Goal: Task Accomplishment & Management: Manage account settings

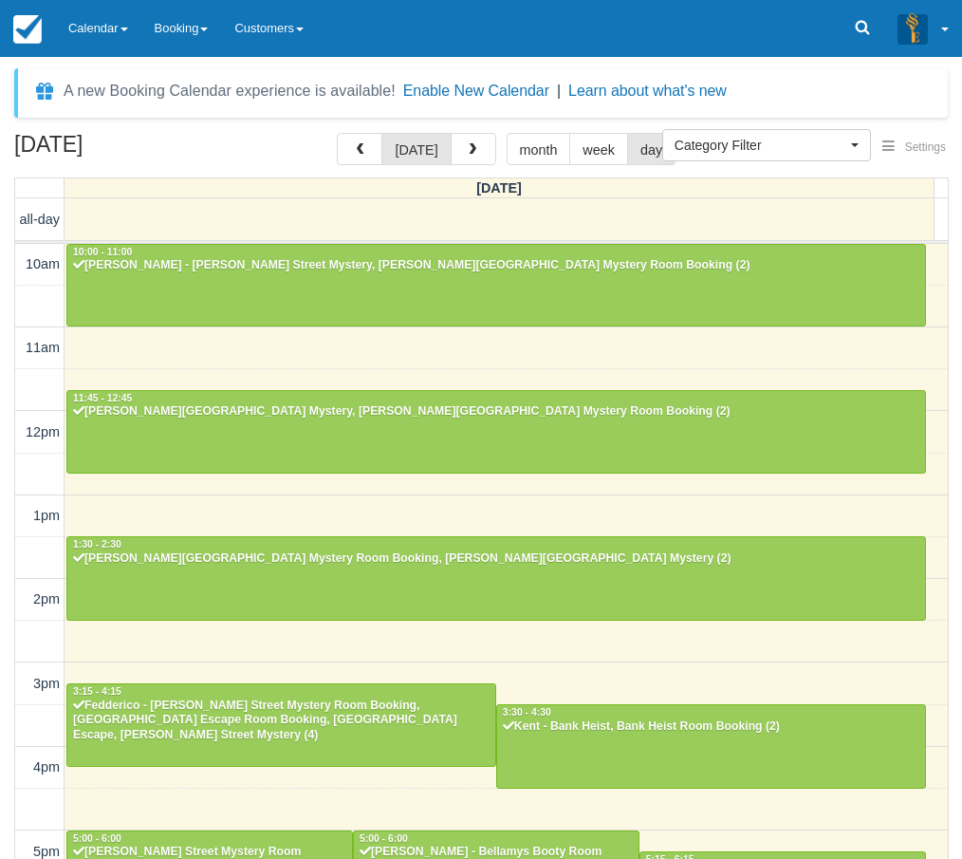
select select
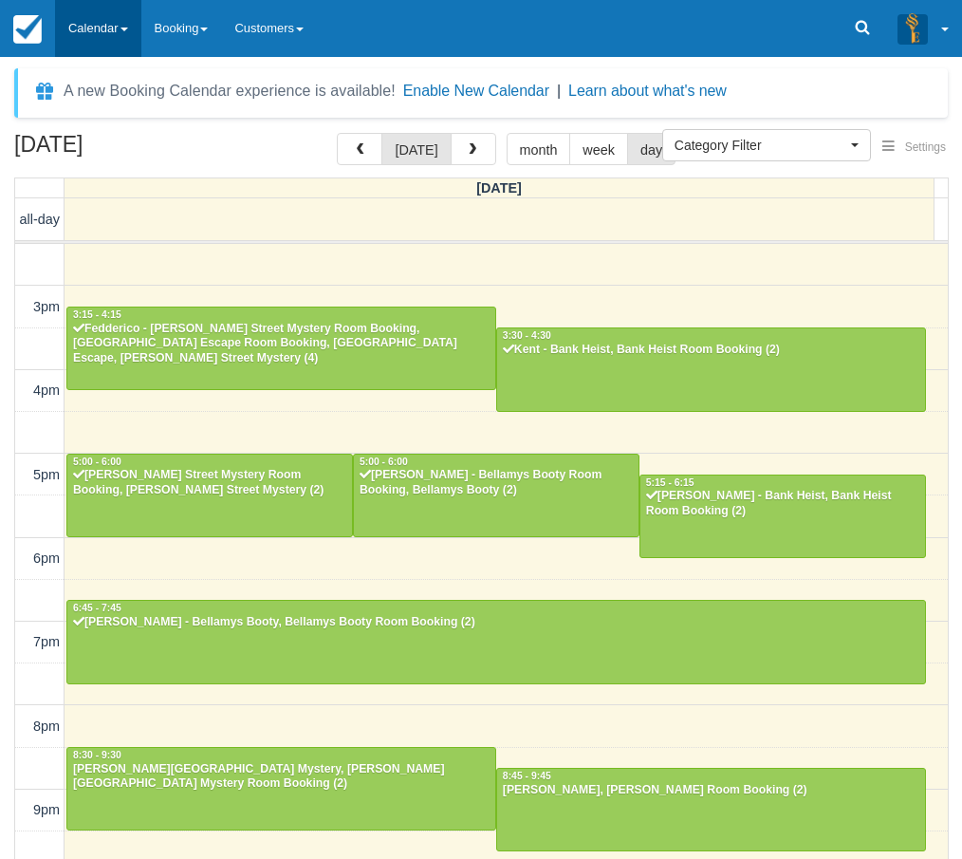
click at [84, 34] on link "Calendar" at bounding box center [98, 28] width 86 height 57
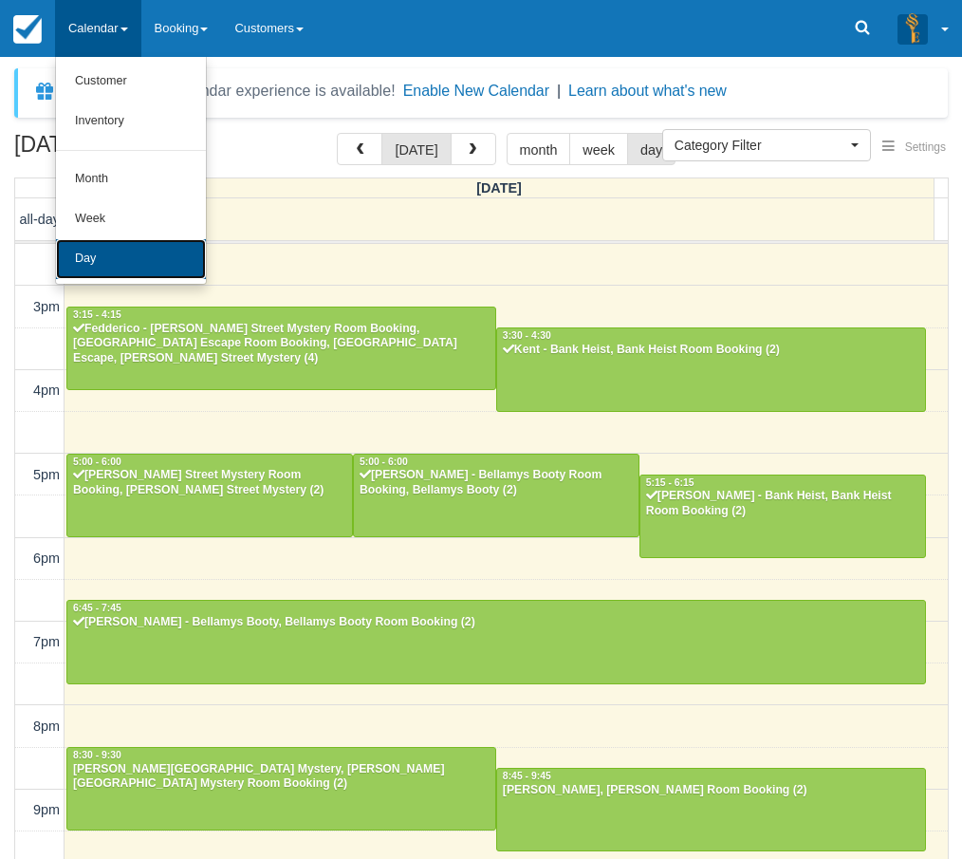
click at [93, 248] on link "Day" at bounding box center [131, 259] width 150 height 40
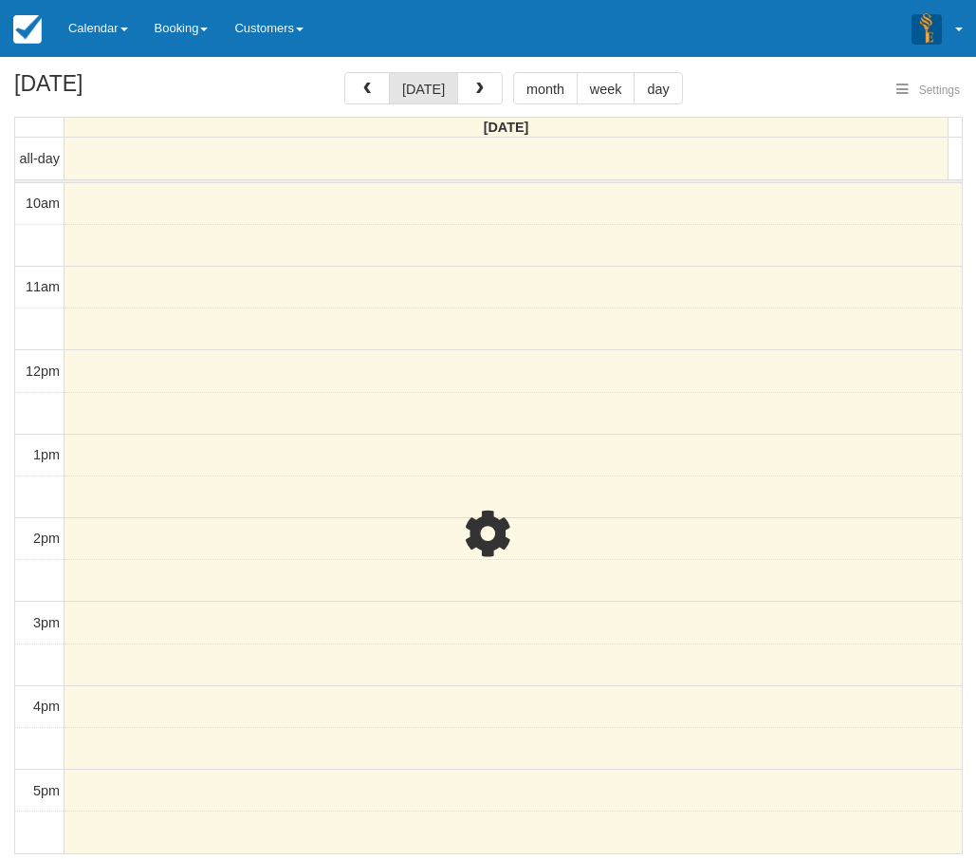
select select
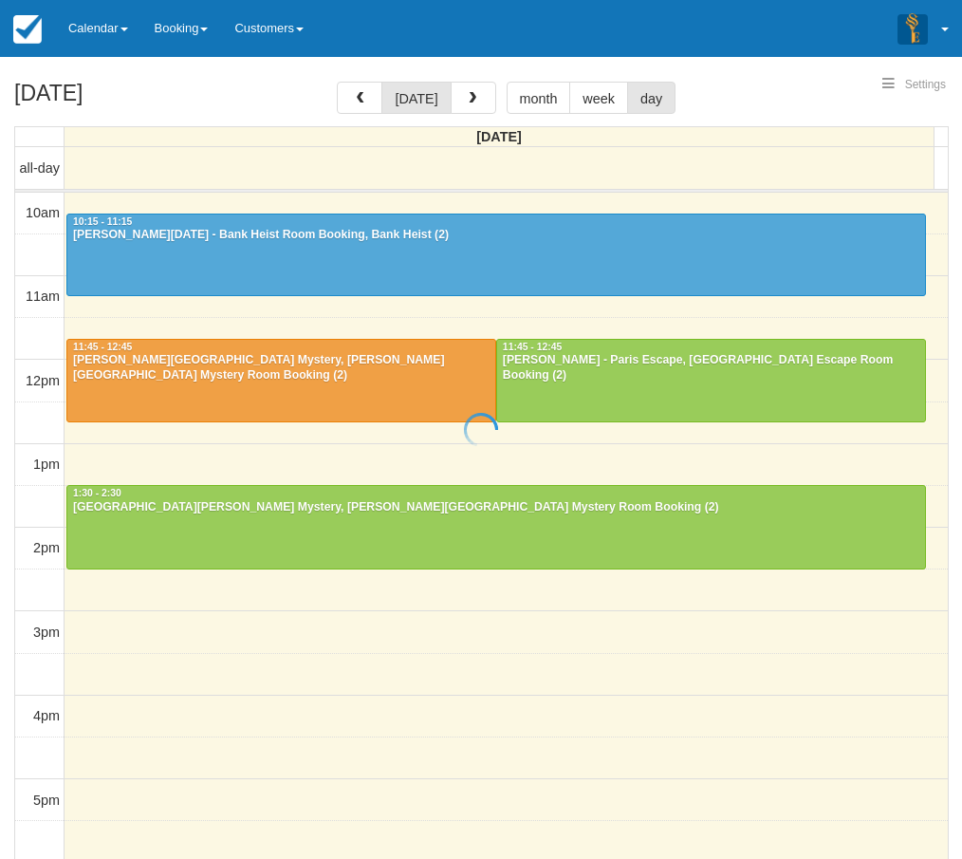
select select
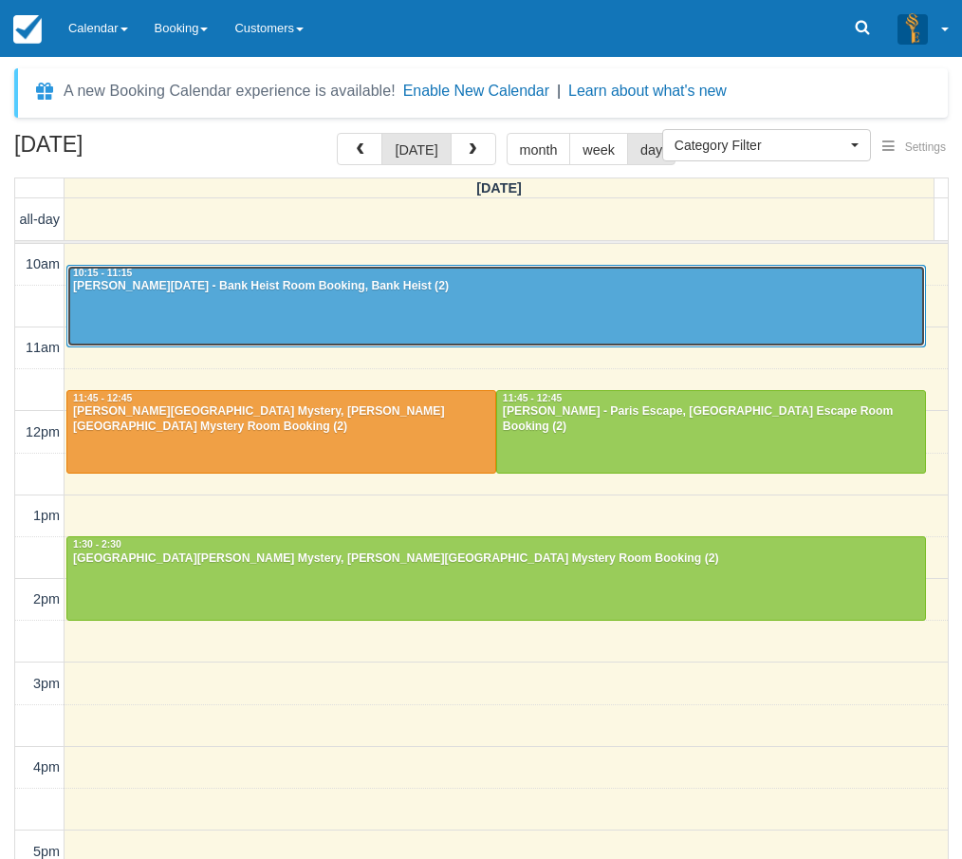
click at [200, 307] on div at bounding box center [496, 307] width 858 height 82
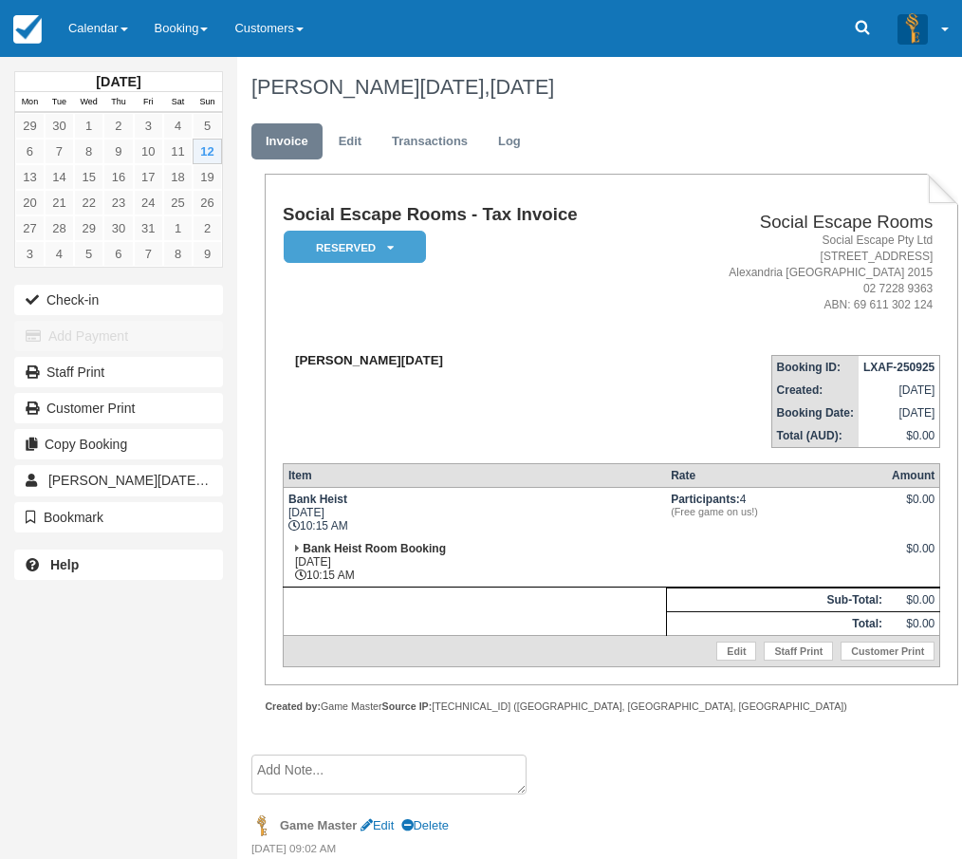
click at [325, 357] on strong "Angeline Dano" at bounding box center [369, 360] width 148 height 14
drag, startPoint x: 325, startPoint y: 357, endPoint x: 356, endPoint y: 360, distance: 30.5
click at [356, 360] on strong "Angeline Dano" at bounding box center [369, 360] width 148 height 14
copy strong "Angeline Dano"
click at [34, 660] on div "October 2025 Mon Tue Wed Thu Fri Sat Sun 29 30 1 2 3 4 5 6 7 8 9 10 11 12 13 14…" at bounding box center [118, 429] width 237 height 859
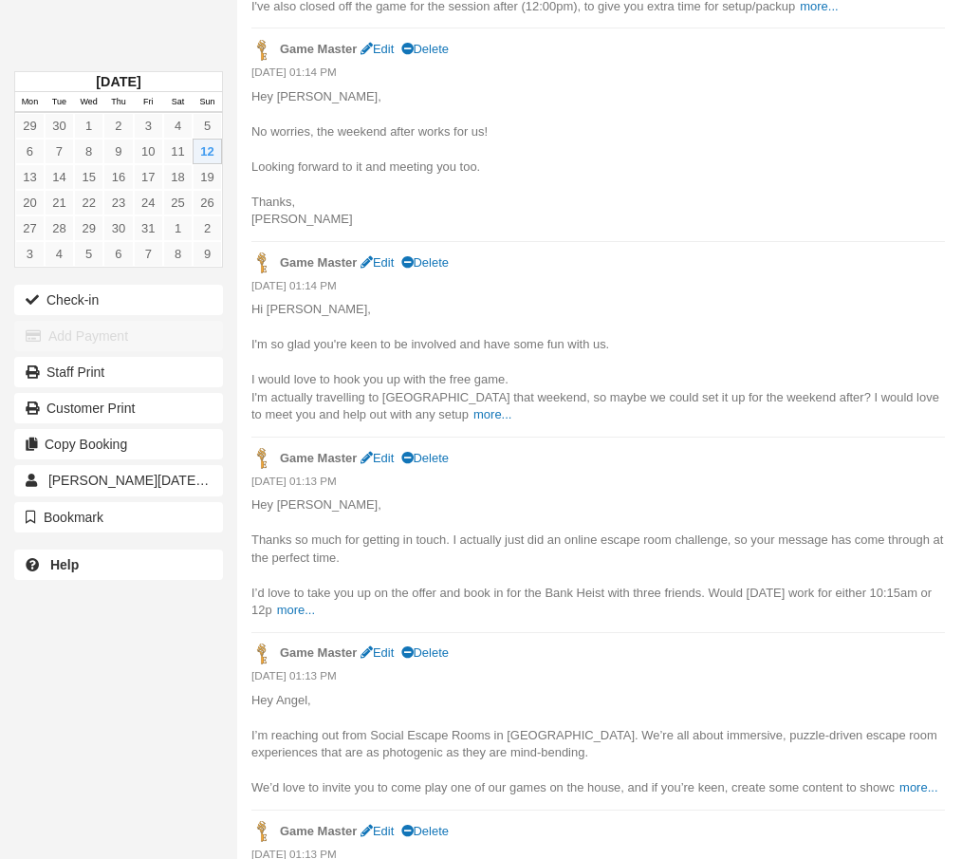
scroll to position [1207, 0]
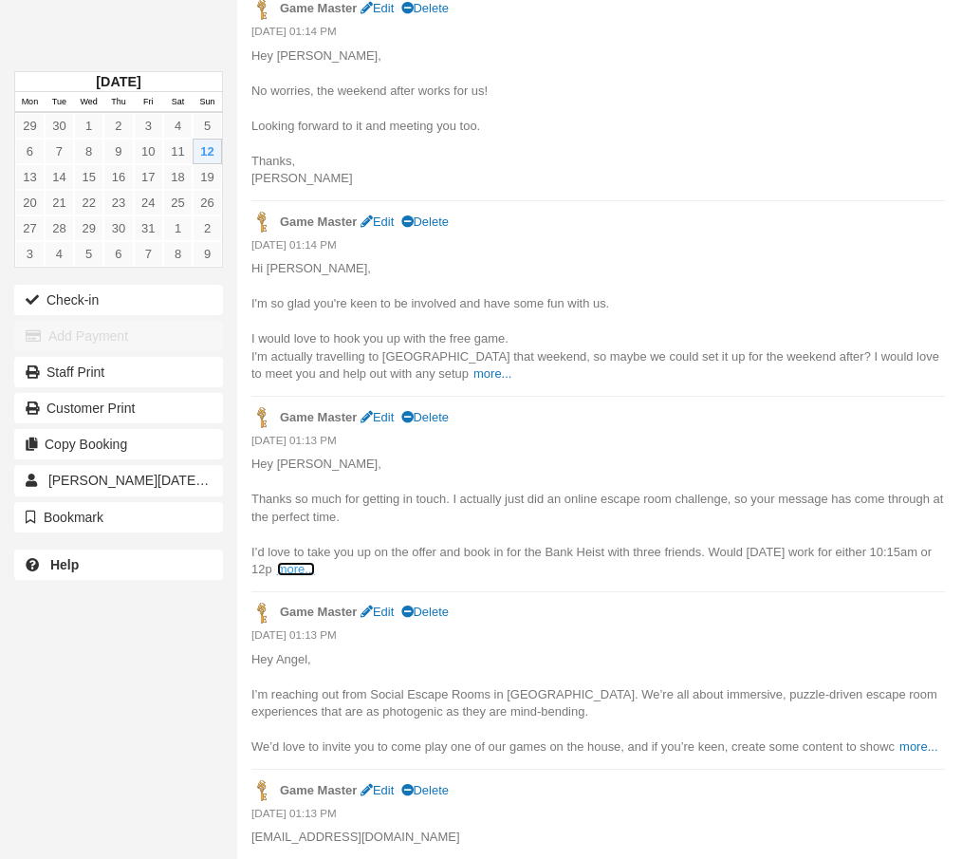
click at [315, 565] on link "more..." at bounding box center [296, 569] width 38 height 14
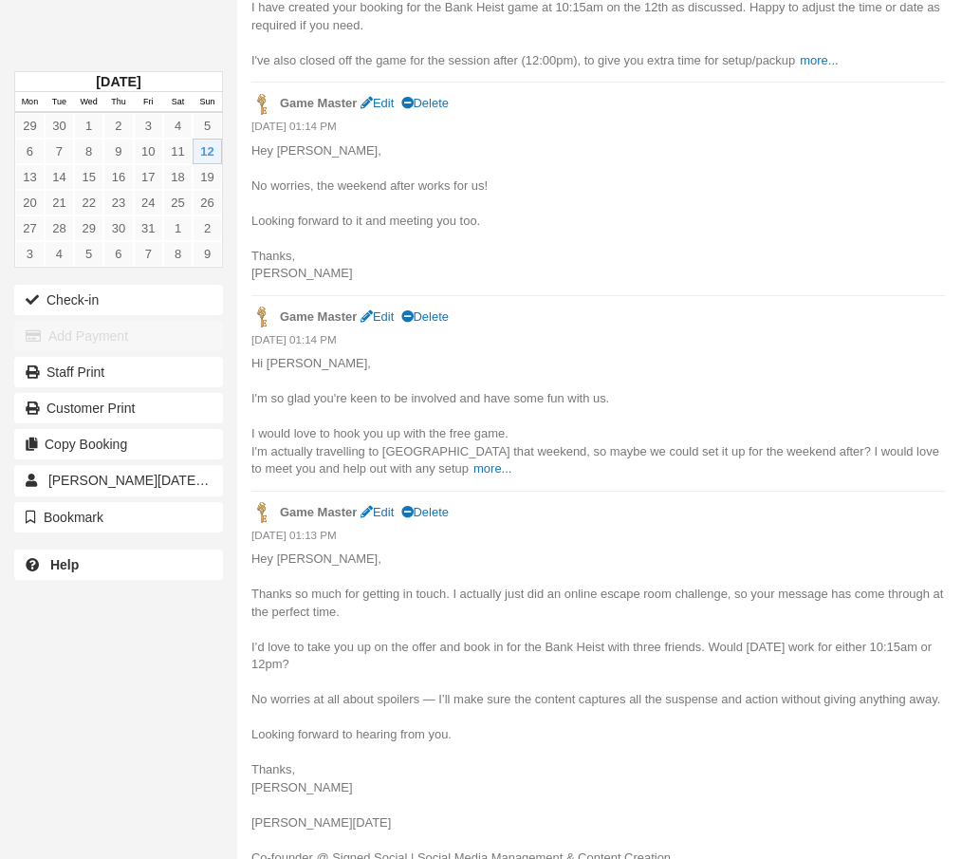
scroll to position [1017, 0]
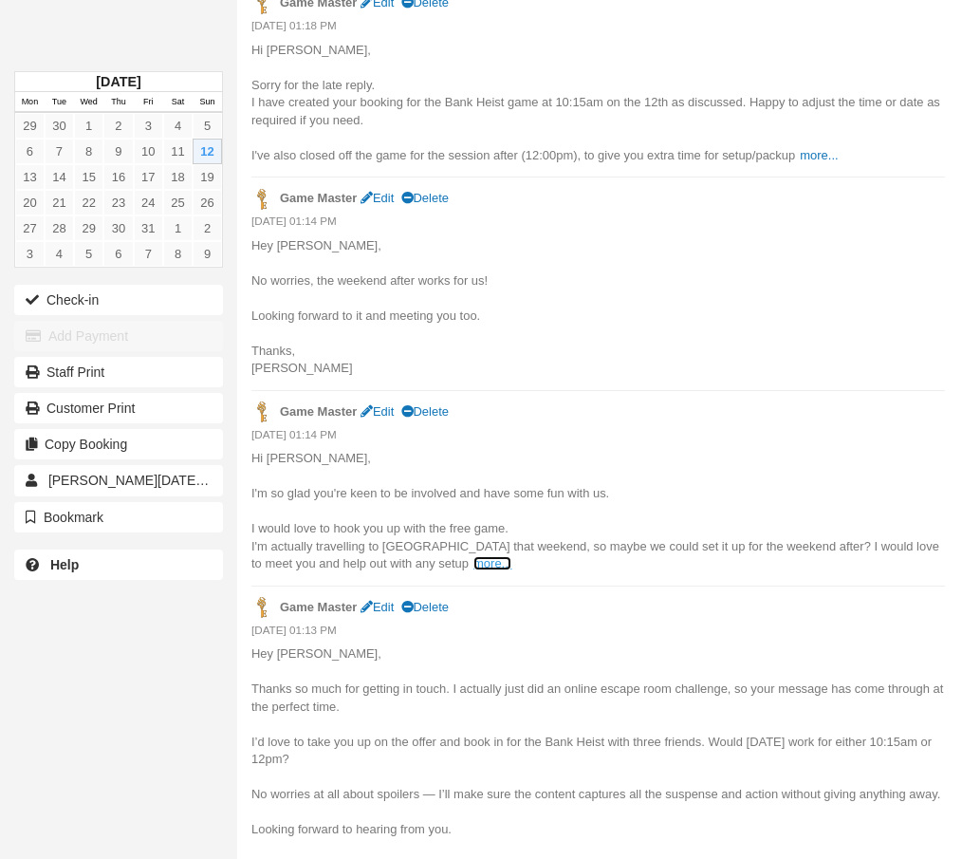
click at [474, 559] on link "more..." at bounding box center [493, 563] width 38 height 14
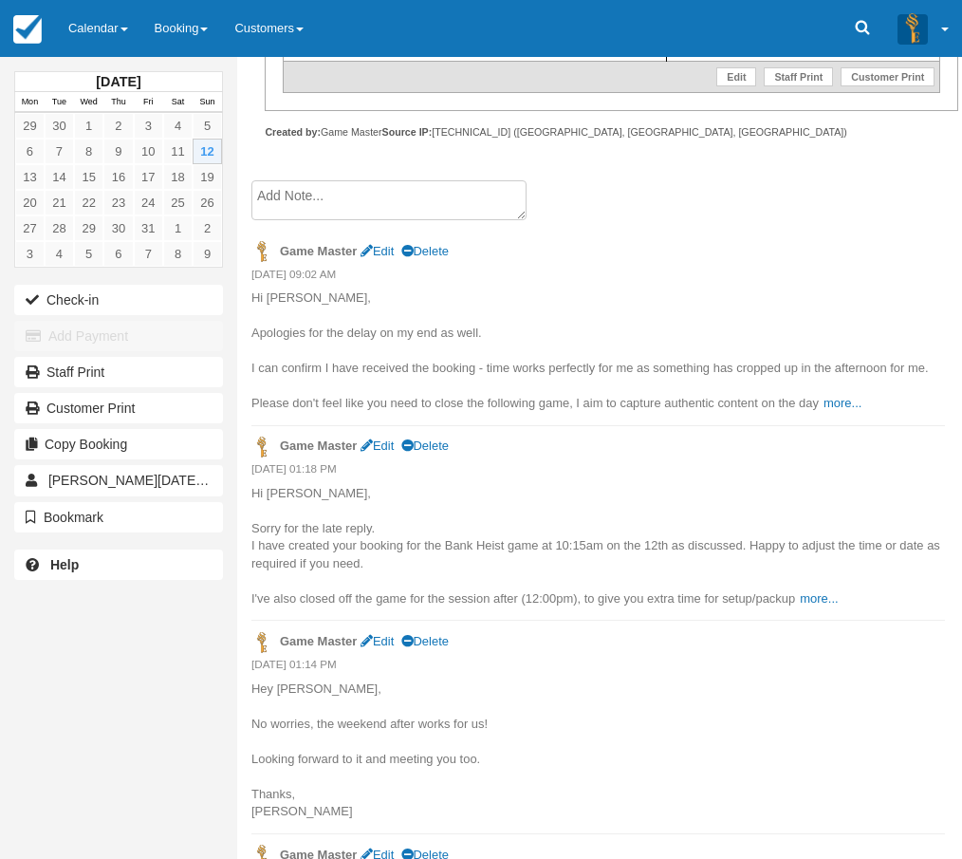
scroll to position [543, 0]
